Goal: Task Accomplishment & Management: Use online tool/utility

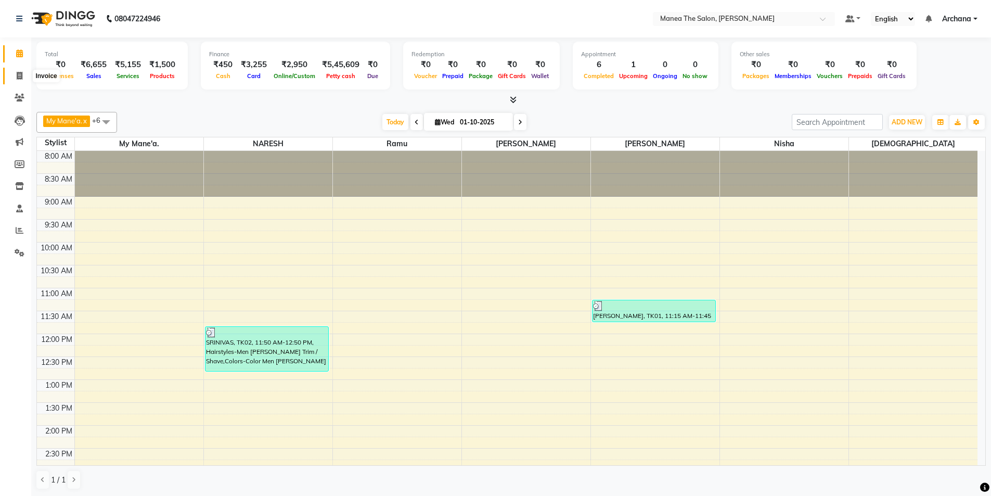
click at [21, 77] on icon at bounding box center [20, 76] width 6 height 8
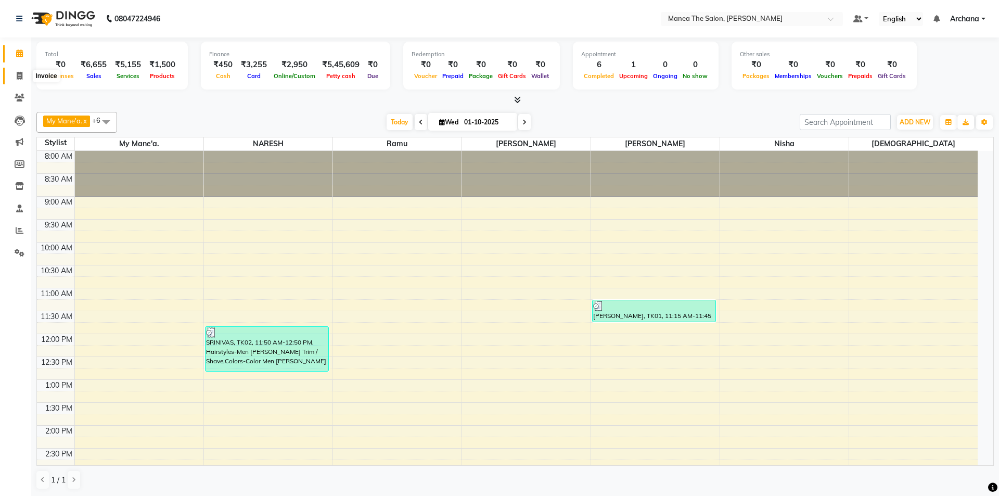
select select "service"
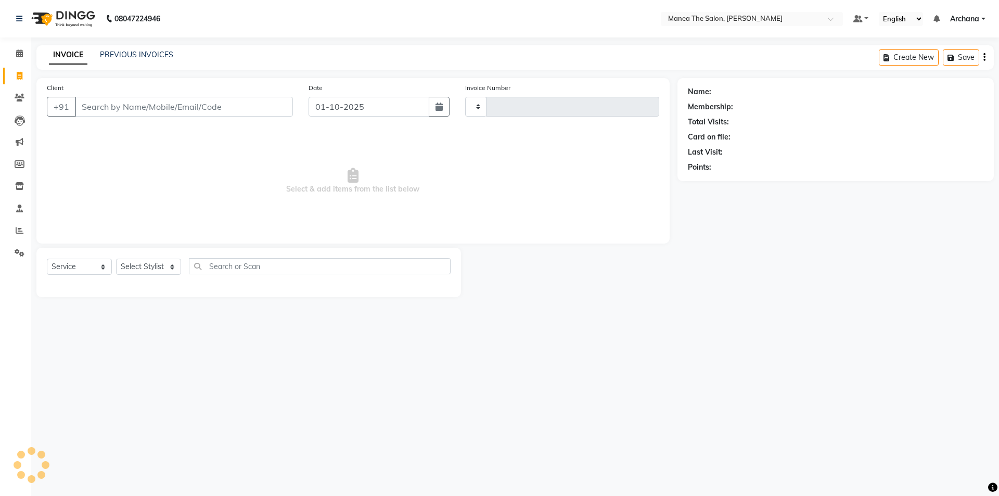
type input "1827"
select select "6846"
click at [163, 55] on link "PREVIOUS INVOICES" at bounding box center [136, 54] width 73 height 9
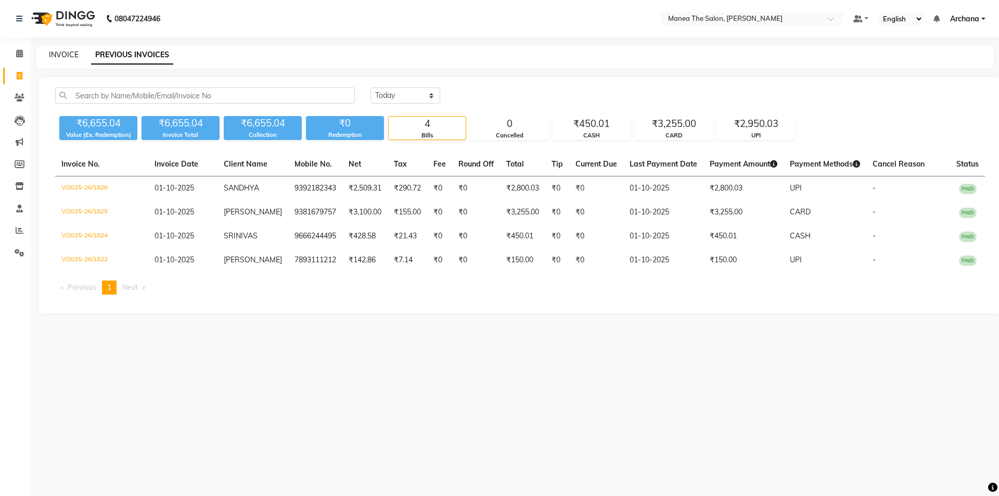
click at [70, 50] on link "INVOICE" at bounding box center [64, 54] width 30 height 9
select select "service"
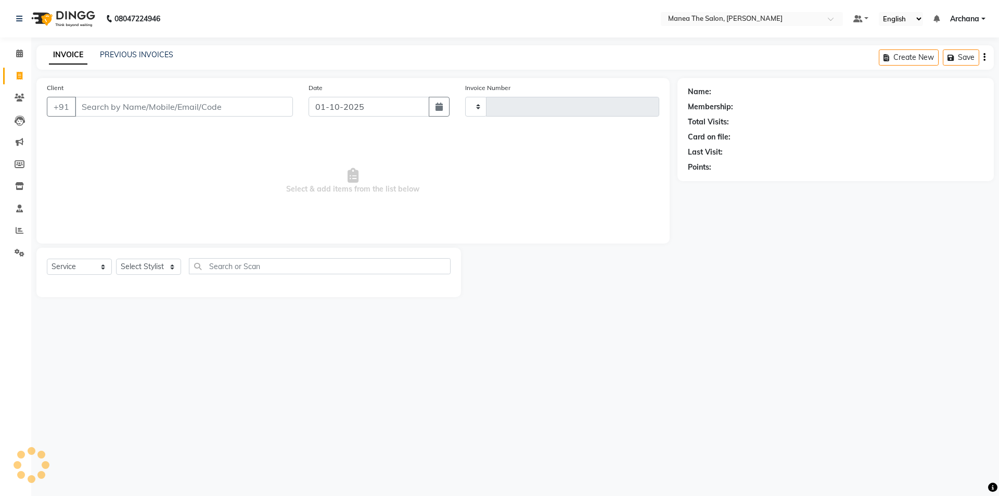
type input "1827"
select select "6846"
click at [22, 53] on icon at bounding box center [19, 53] width 7 height 8
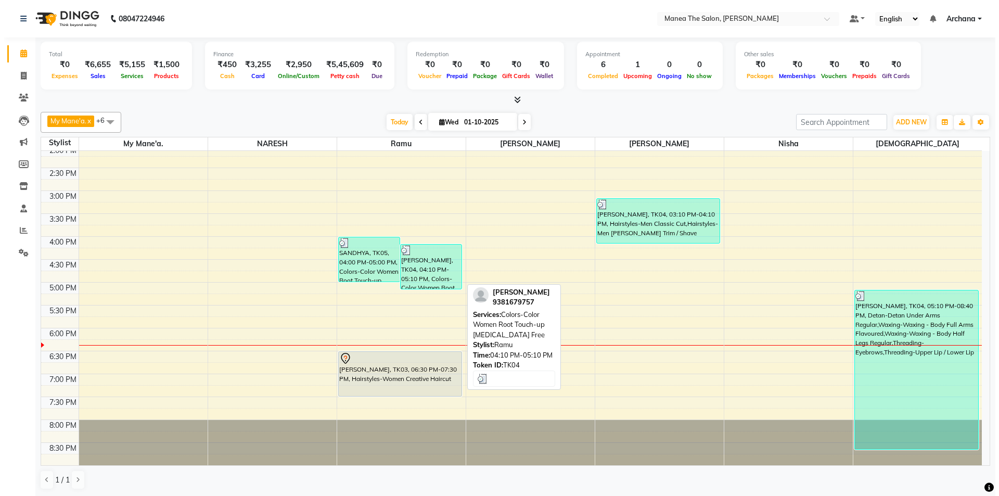
scroll to position [20, 0]
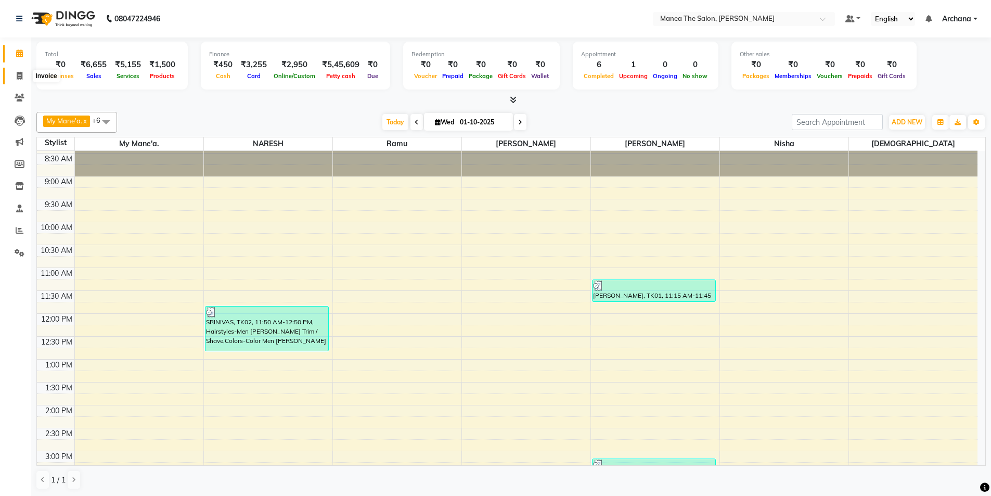
click at [20, 77] on icon at bounding box center [20, 76] width 6 height 8
select select "service"
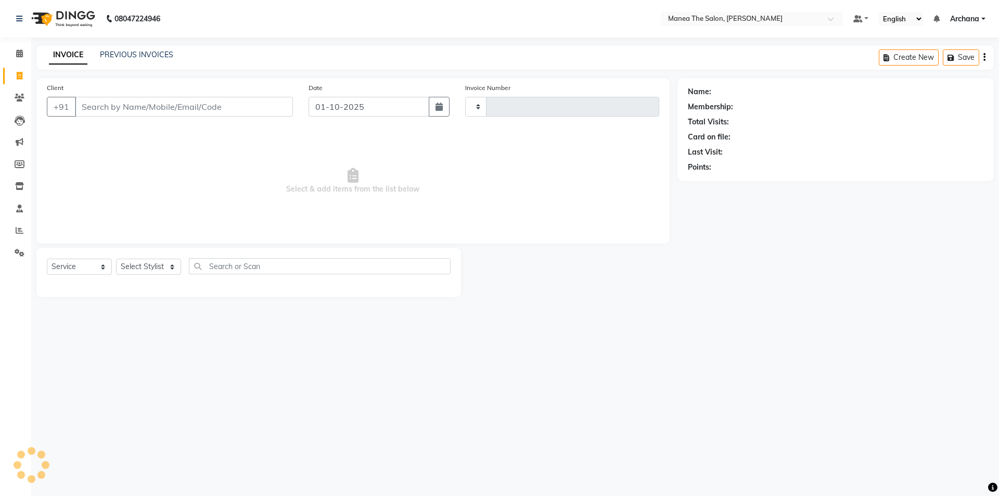
type input "1827"
select select "6846"
click at [148, 50] on link "PREVIOUS INVOICES" at bounding box center [136, 54] width 73 height 9
